Goal: Information Seeking & Learning: Learn about a topic

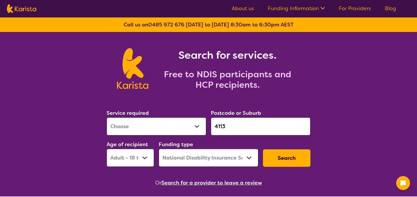
select select "[MEDICAL_DATA]"
select select "AD"
select select "NDIS"
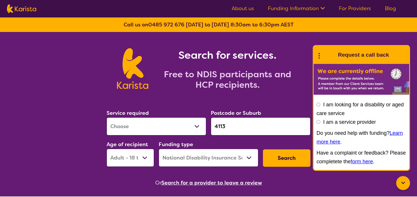
click at [388, 7] on link "Blog" at bounding box center [390, 8] width 11 height 7
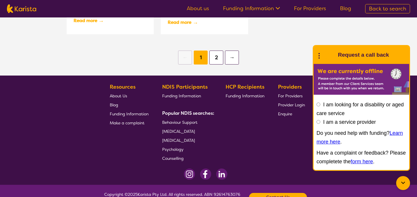
click at [215, 58] on button "2" at bounding box center [217, 57] width 14 height 14
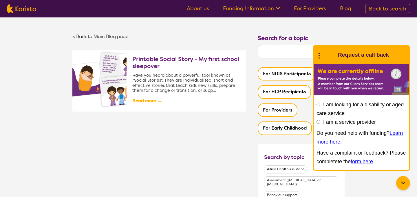
click at [406, 185] on icon at bounding box center [403, 182] width 7 height 7
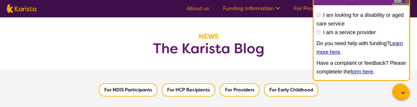
click at [195, 56] on h1 "The Karista Blog" at bounding box center [208, 49] width 417 height 14
click at [307, 79] on div "For NDIS Participants For HCP Recipients For Providers For Early Childhood" at bounding box center [209, 87] width 284 height 34
